Goal: Task Accomplishment & Management: Use online tool/utility

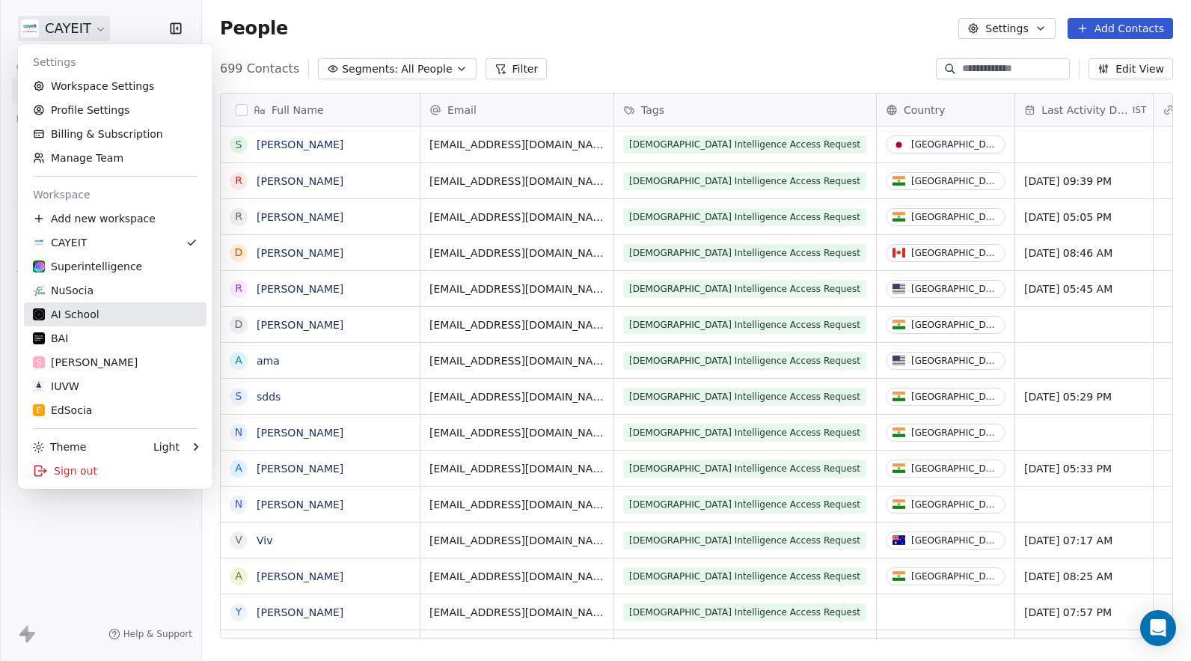
scroll to position [570, 978]
click at [135, 325] on link "AI School" at bounding box center [115, 314] width 183 height 24
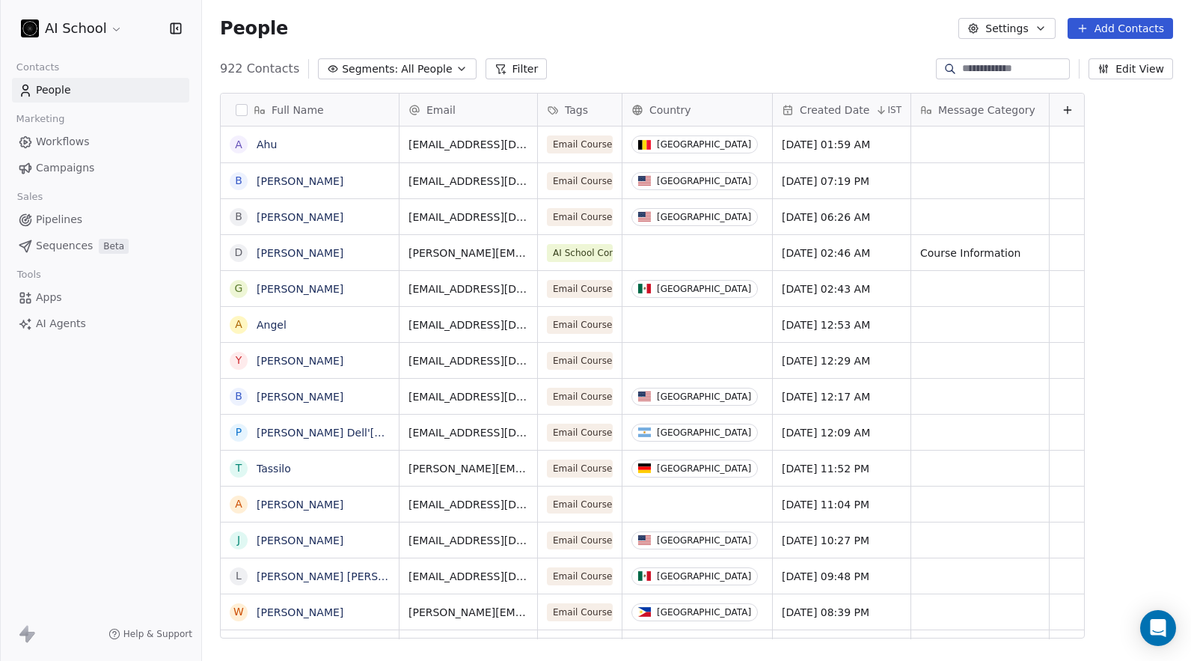
scroll to position [570, 978]
click at [100, 293] on link "Apps" at bounding box center [100, 297] width 177 height 25
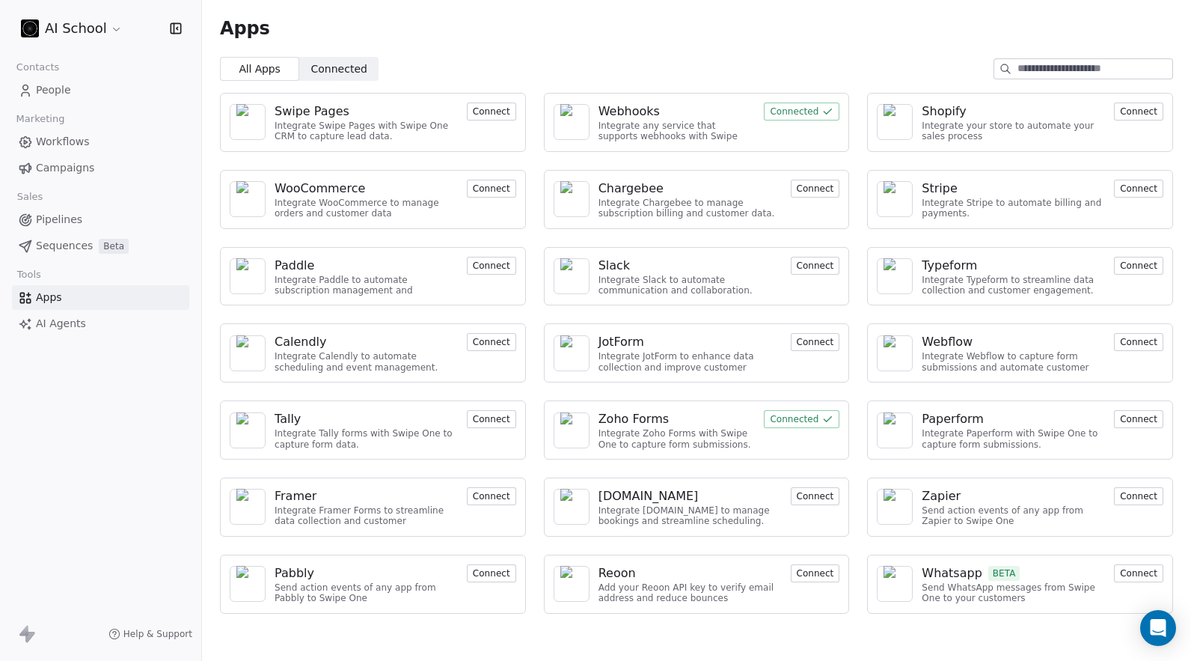
click at [576, 115] on img at bounding box center [572, 122] width 22 height 36
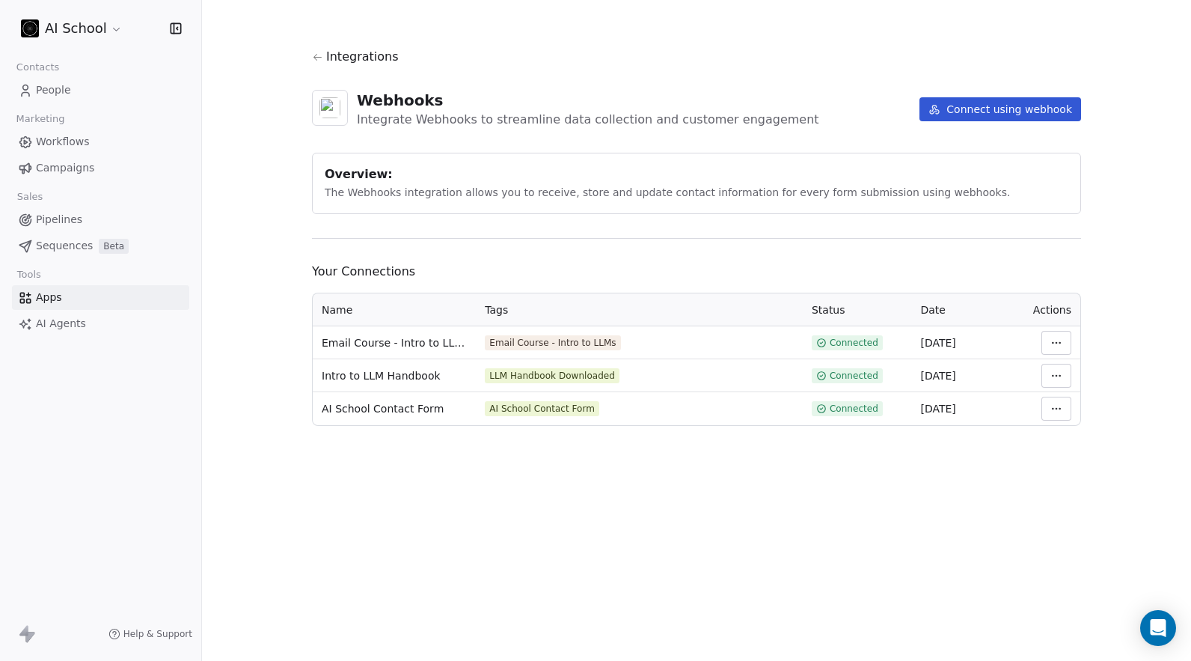
click at [1053, 106] on button "Connect using webhook" at bounding box center [1001, 109] width 162 height 24
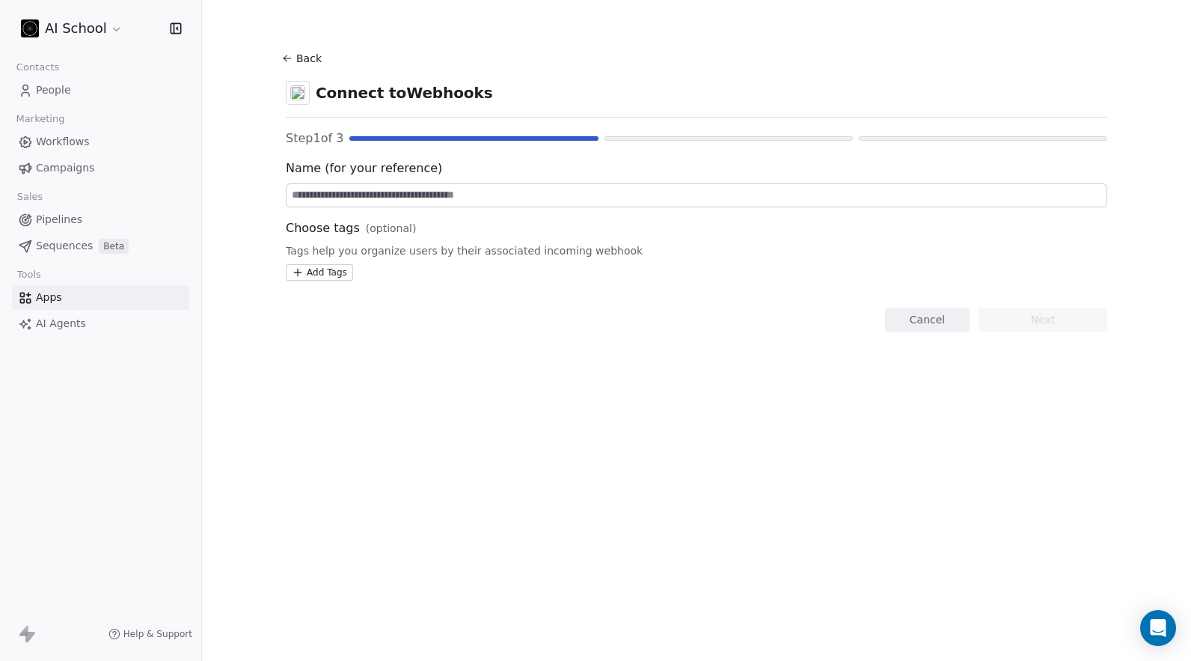
click at [505, 205] on input at bounding box center [697, 195] width 820 height 22
type input "****"
click at [1035, 329] on button "Next" at bounding box center [1043, 320] width 129 height 24
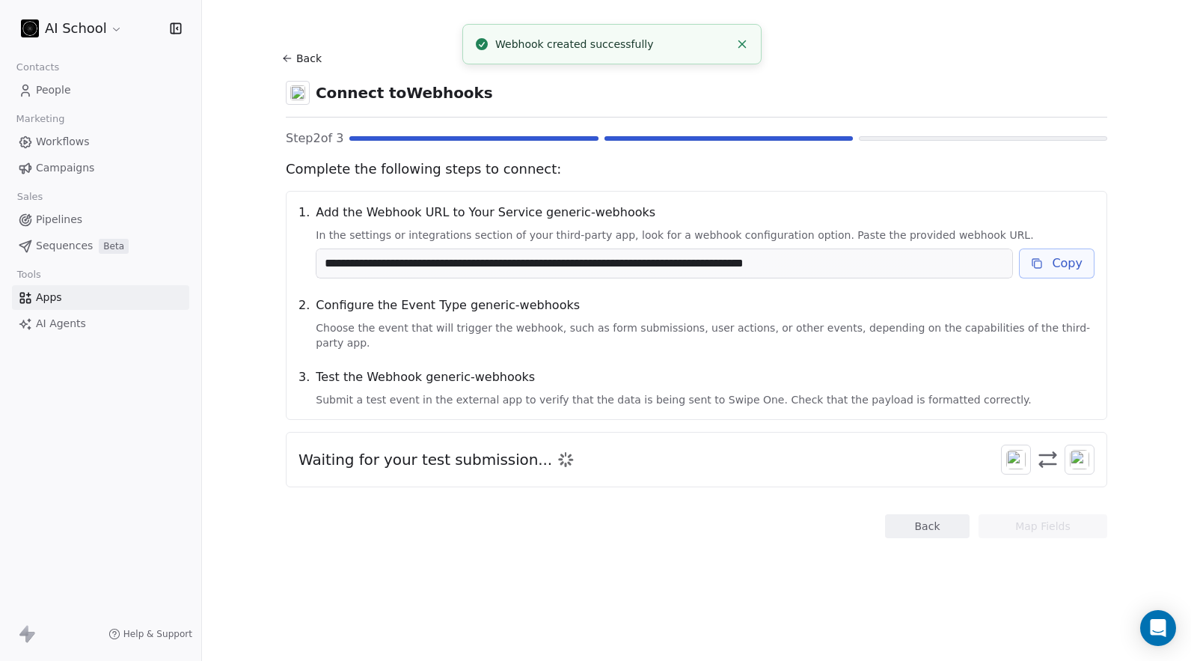
click at [1050, 272] on button "Copy" at bounding box center [1057, 263] width 76 height 30
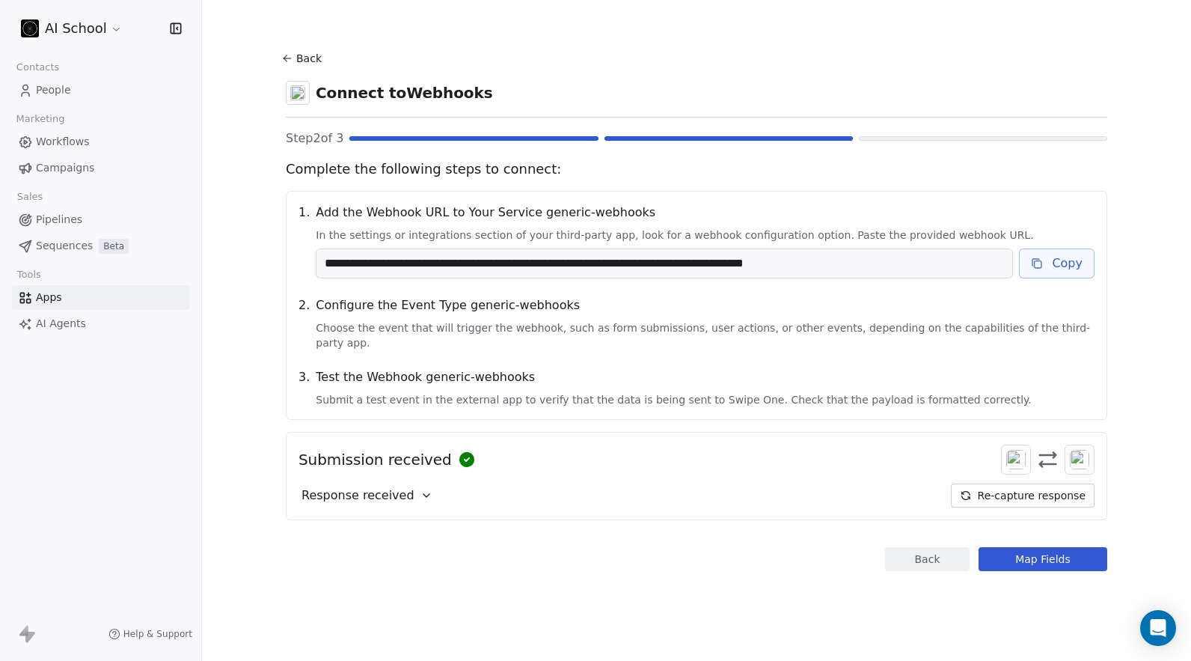
click at [393, 486] on span "Response received" at bounding box center [358, 495] width 113 height 18
